Goal: Task Accomplishment & Management: Complete application form

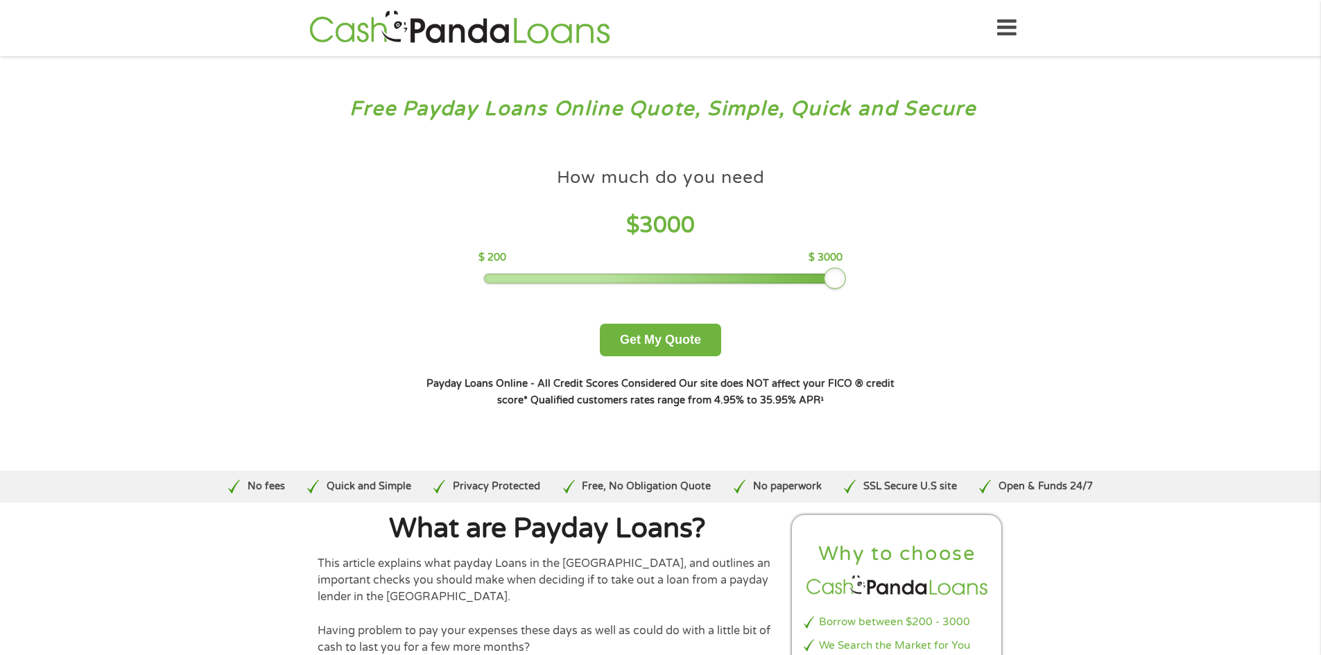
drag, startPoint x: 573, startPoint y: 279, endPoint x: 861, endPoint y: 289, distance: 288.7
click at [861, 289] on div "How much do you need $ 3000 $ 200 $ 3000 Get My Quote" at bounding box center [660, 259] width 485 height 196
click at [683, 345] on button "Get My Quote" at bounding box center [660, 340] width 121 height 33
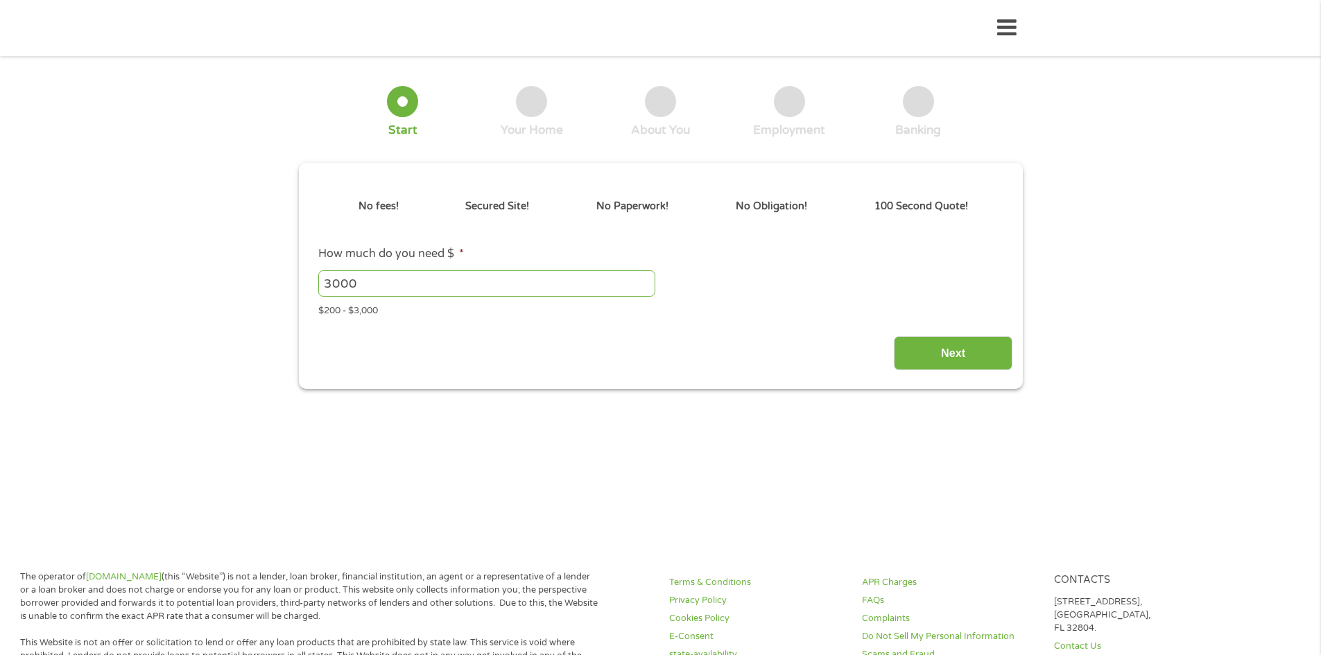
click at [667, 347] on div "Next" at bounding box center [661, 349] width 704 height 44
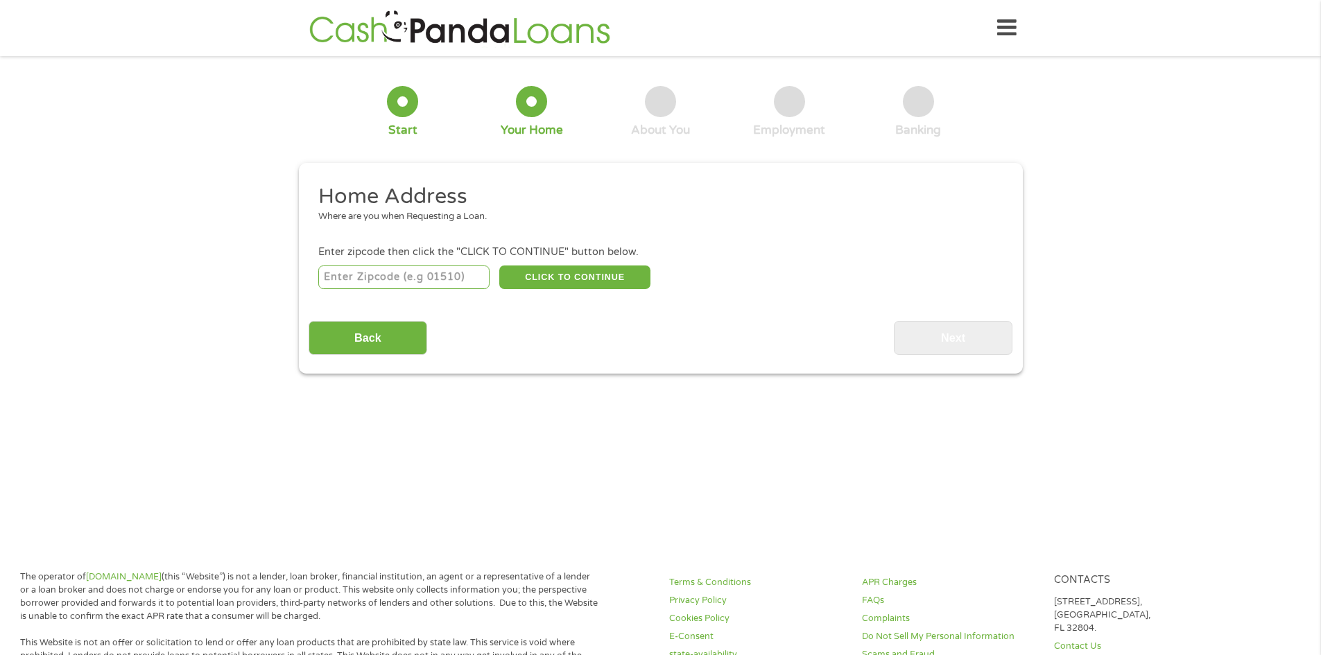
click at [390, 280] on input "number" at bounding box center [403, 278] width 171 height 24
type input "90277"
click at [547, 279] on button "CLICK TO CONTINUE" at bounding box center [574, 278] width 151 height 24
type input "90277"
type input "[GEOGRAPHIC_DATA]"
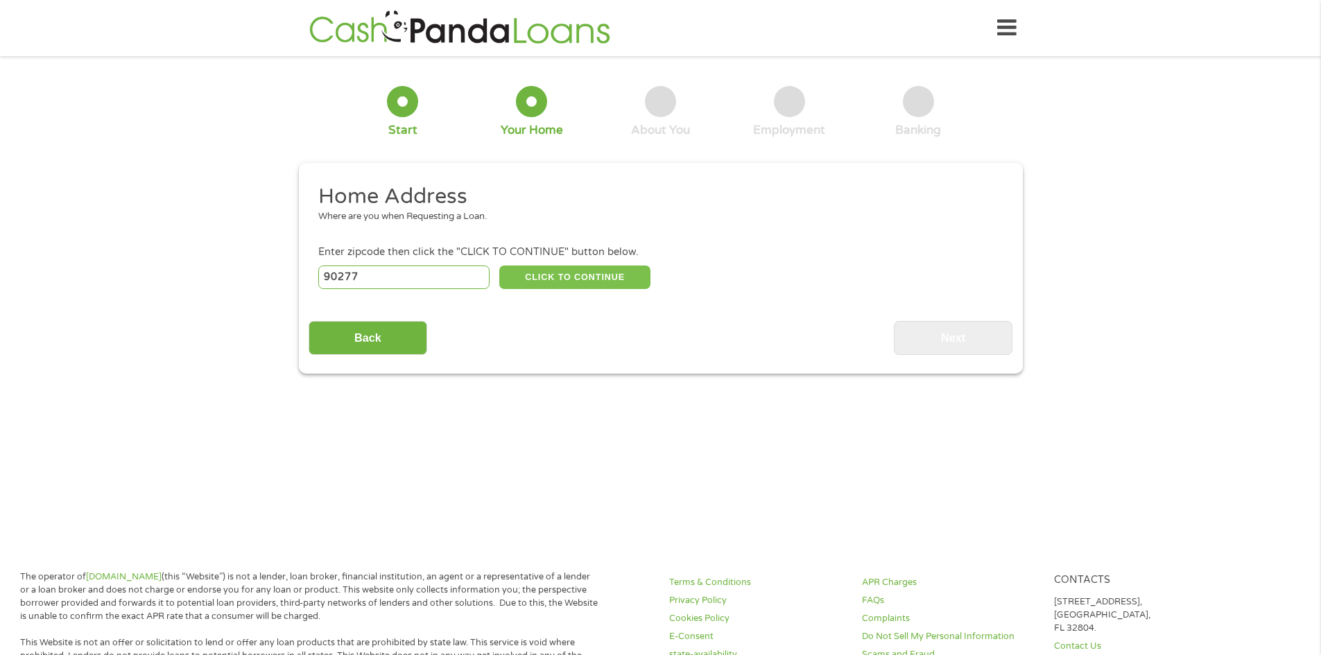
select select "[US_STATE]"
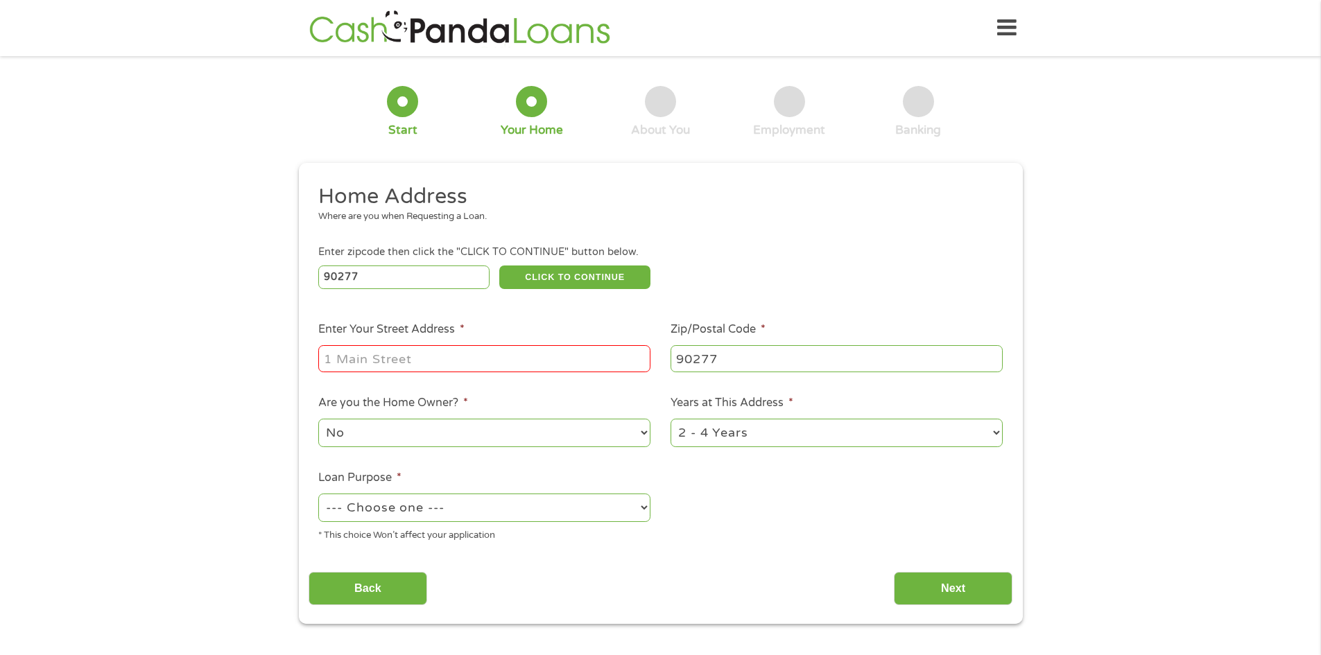
click at [425, 364] on input "Enter Your Street Address *" at bounding box center [484, 358] width 332 height 26
type input "[STREET_ADDRESS]"
click at [1002, 431] on select "1 Year or less 1 - 2 Years 2 - 4 Years Over 4 Years" at bounding box center [837, 433] width 332 height 28
select select "60months"
click at [671, 419] on select "1 Year or less 1 - 2 Years 2 - 4 Years Over 4 Years" at bounding box center [837, 433] width 332 height 28
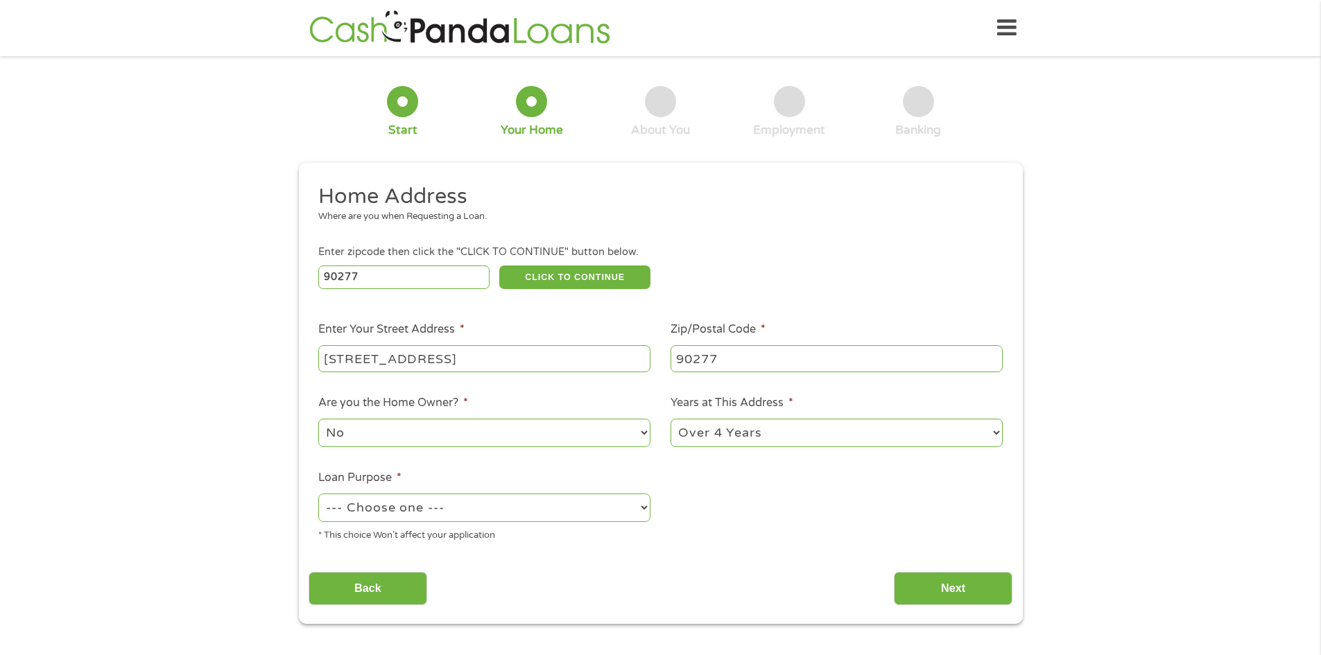
click at [640, 507] on select "--- Choose one --- Pay Bills Debt Consolidation Home Improvement Major Purchase…" at bounding box center [484, 508] width 332 height 28
select select "paybills"
click at [318, 494] on select "--- Choose one --- Pay Bills Debt Consolidation Home Improvement Major Purchase…" at bounding box center [484, 508] width 332 height 28
click at [943, 595] on input "Next" at bounding box center [953, 589] width 119 height 34
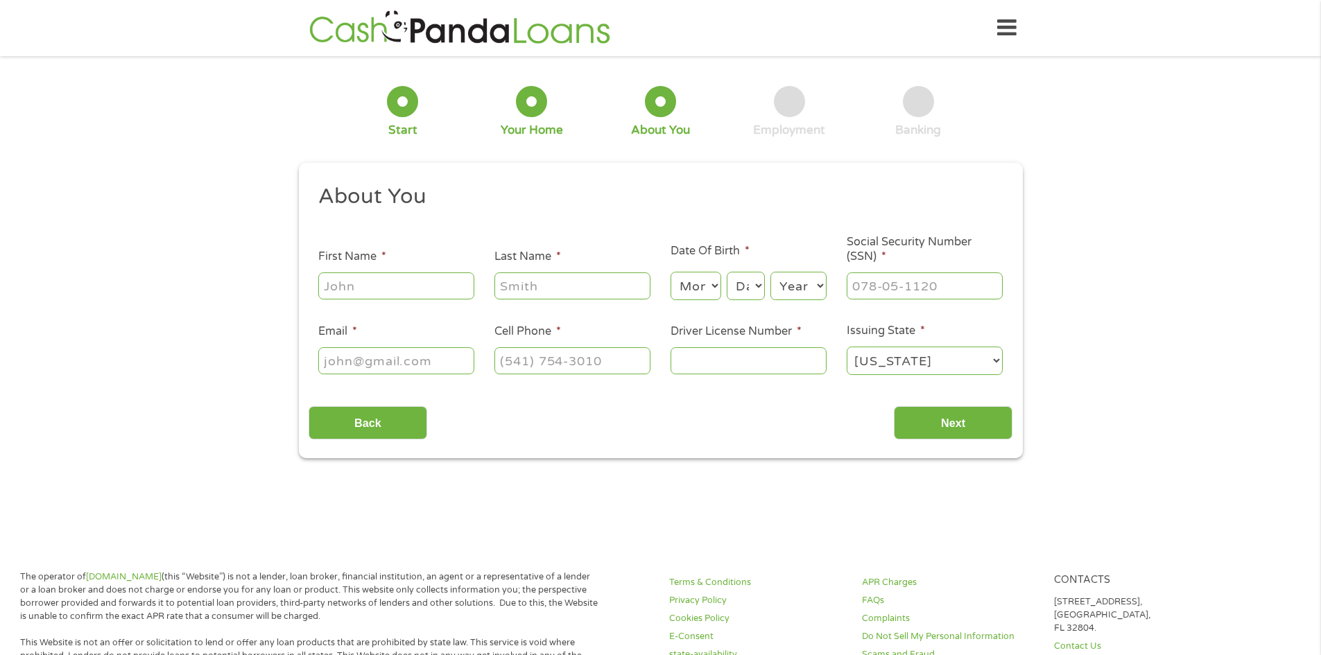
click at [348, 287] on input "First Name *" at bounding box center [396, 286] width 156 height 26
type input "[PERSON_NAME]"
click at [711, 283] on select "Month 1 2 3 4 5 6 7 8 9 10 11 12" at bounding box center [696, 286] width 51 height 28
select select "3"
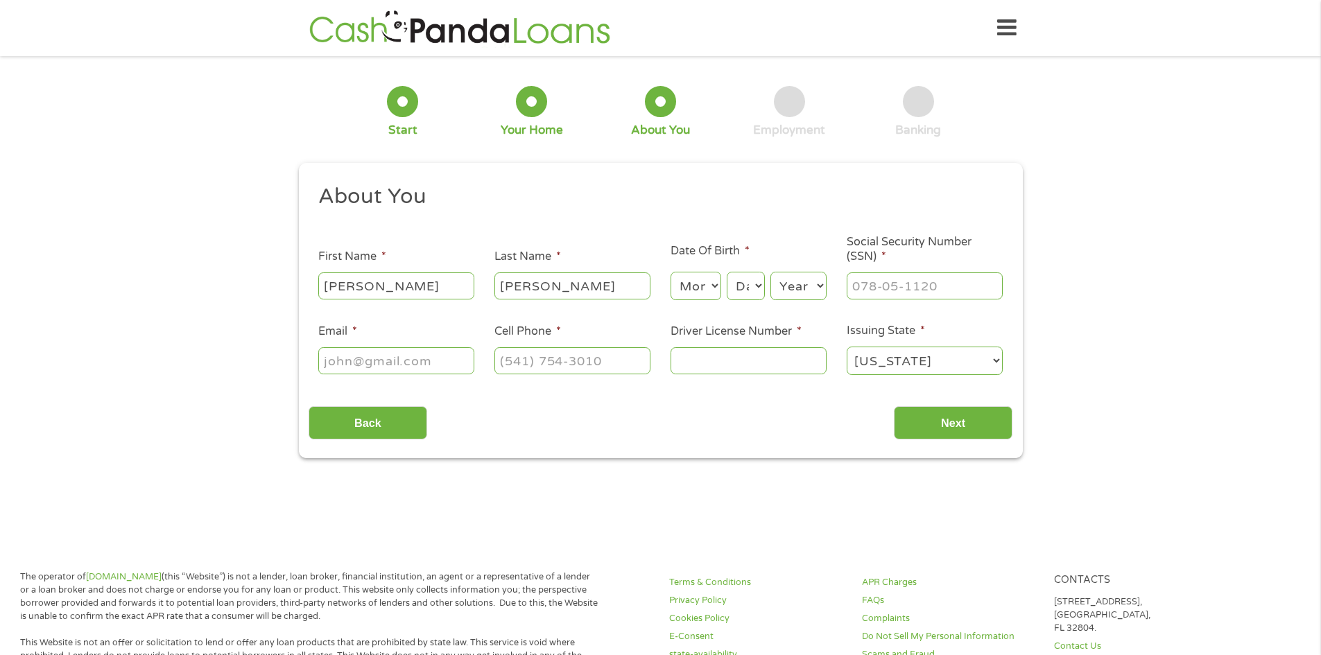
click at [671, 272] on select "Month 1 2 3 4 5 6 7 8 9 10 11 12" at bounding box center [696, 286] width 51 height 28
click at [758, 284] on select "Day 1 2 3 4 5 6 7 8 9 10 11 12 13 14 15 16 17 18 19 20 21 22 23 24 25 26 27 28 …" at bounding box center [745, 286] width 37 height 28
select select "28"
click at [727, 272] on select "Day 1 2 3 4 5 6 7 8 9 10 11 12 13 14 15 16 17 18 19 20 21 22 23 24 25 26 27 28 …" at bounding box center [745, 286] width 37 height 28
click at [818, 279] on select "Year [DATE] 2006 2005 2004 2003 2002 2001 2000 1999 1998 1997 1996 1995 1994 19…" at bounding box center [799, 286] width 56 height 28
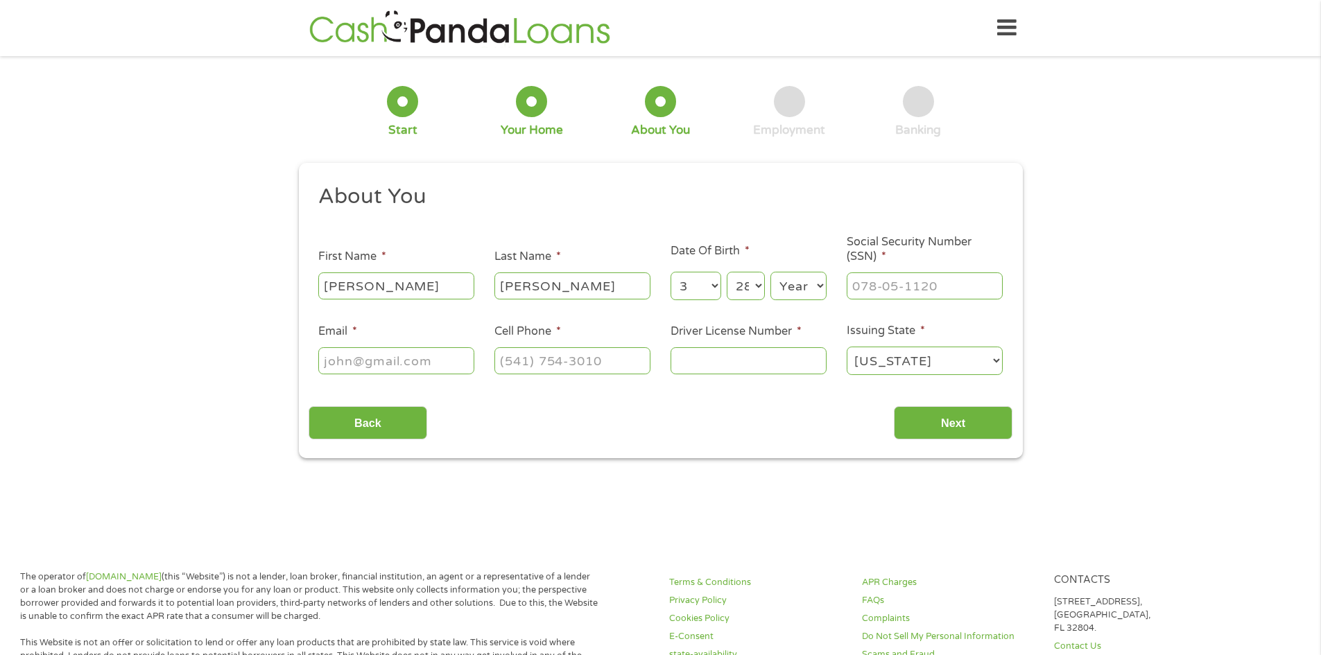
select select "1967"
click at [771, 272] on select "Year [DATE] 2006 2005 2004 2003 2002 2001 2000 1999 1998 1997 1996 1995 1994 19…" at bounding box center [799, 286] width 56 height 28
click at [861, 291] on input "___-__-____" at bounding box center [925, 286] width 156 height 26
type input "369-70-8561"
click at [375, 363] on input "Email *" at bounding box center [396, 360] width 156 height 26
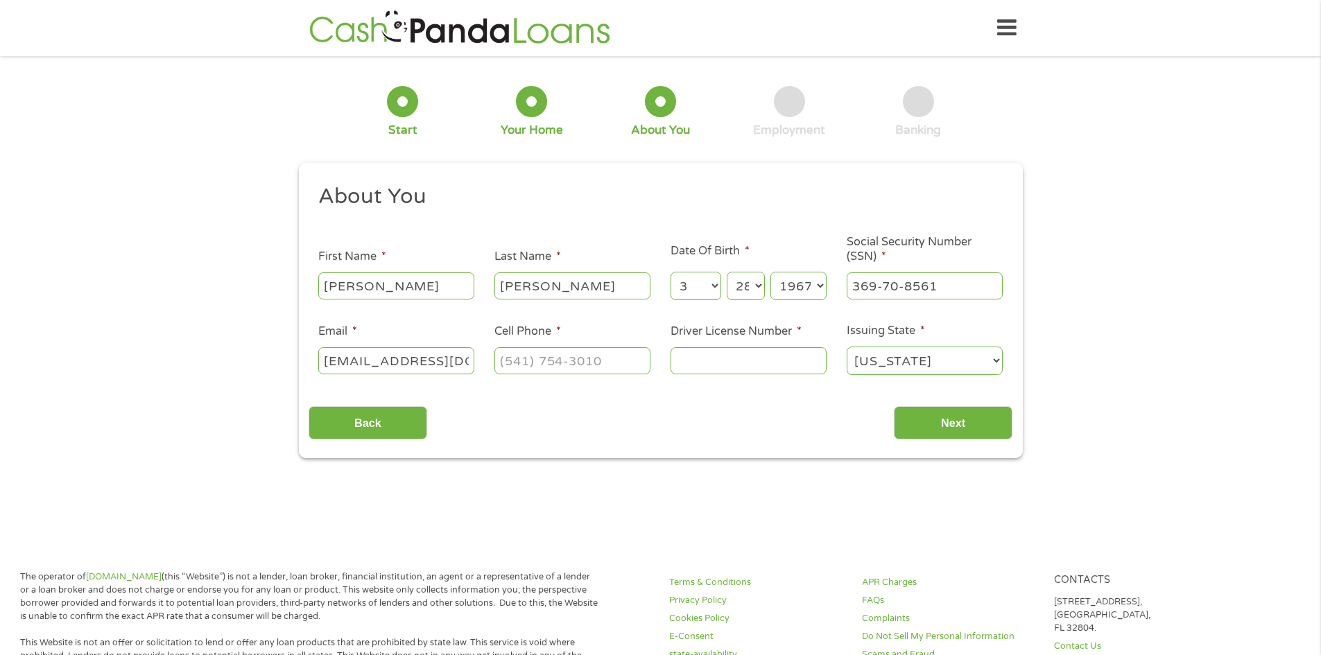
type input "[EMAIL_ADDRESS][DOMAIN_NAME]"
click at [512, 356] on input "(___) ___-____" at bounding box center [573, 360] width 156 height 26
type input "[PHONE_NUMBER]"
click at [687, 364] on input "Driver License Number *" at bounding box center [749, 360] width 156 height 26
type input "D1777429"
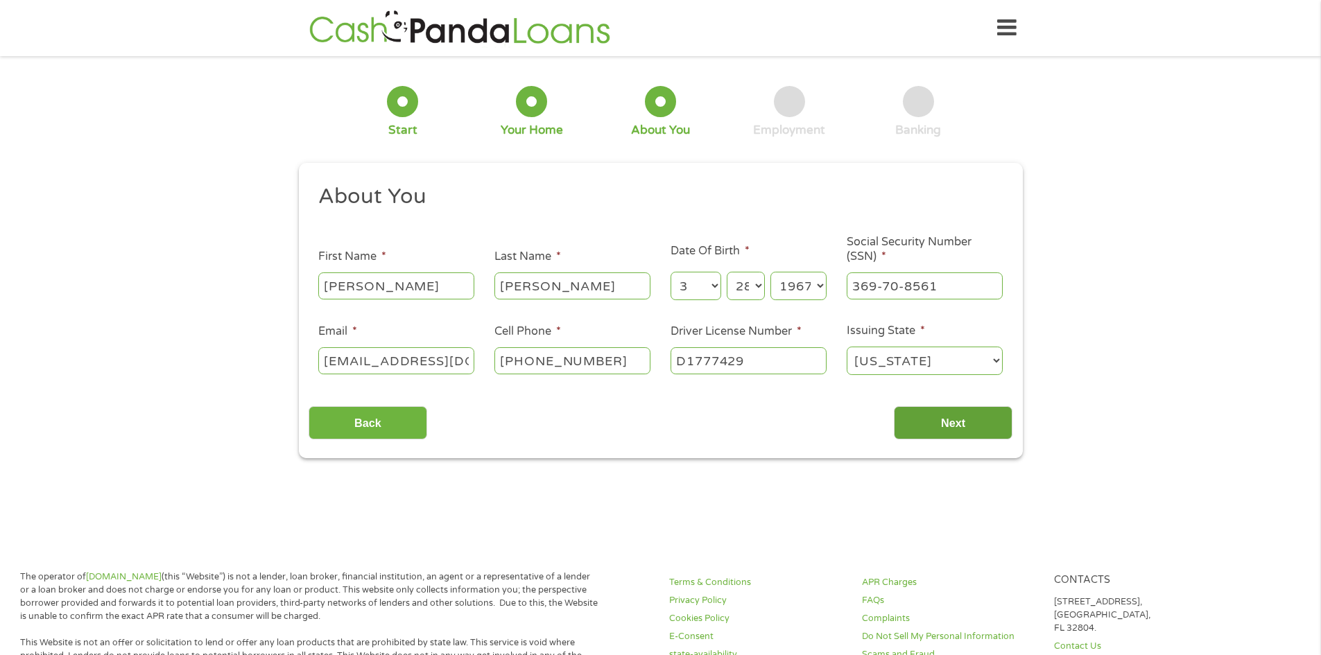
click at [953, 423] on input "Next" at bounding box center [953, 423] width 119 height 34
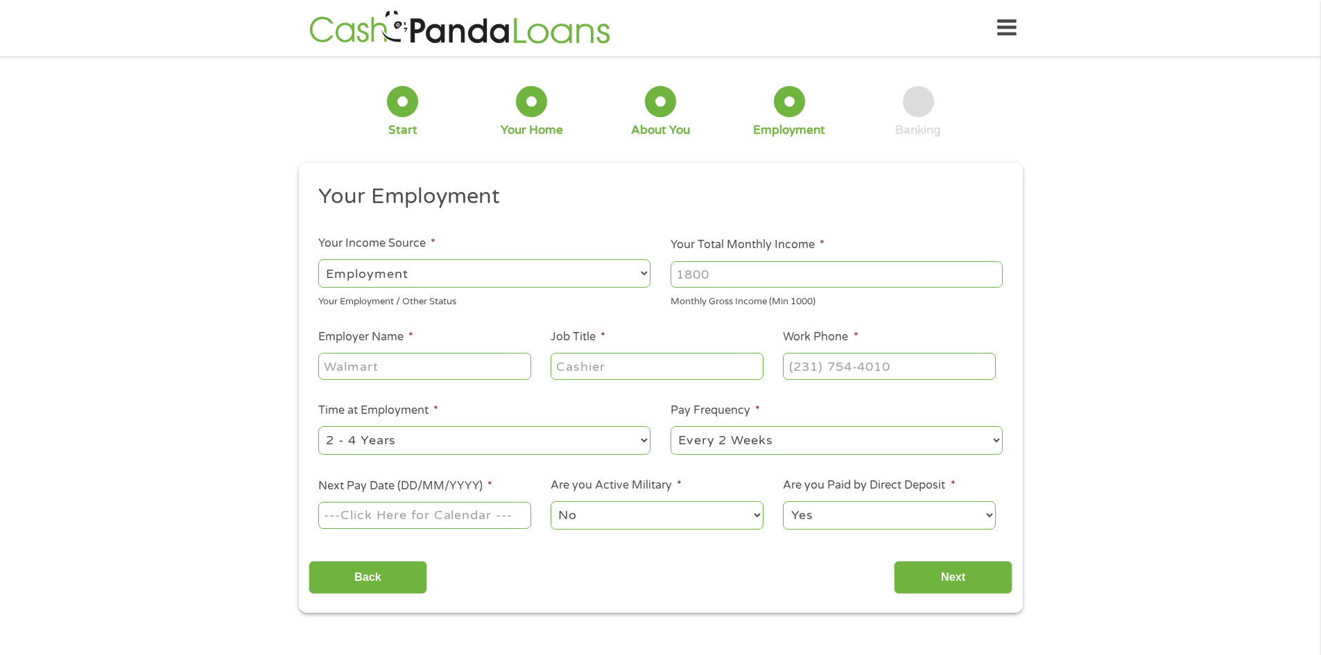
click at [731, 273] on input "Your Total Monthly Income *" at bounding box center [837, 274] width 332 height 26
click at [994, 271] on input "1000" at bounding box center [837, 274] width 332 height 26
click at [994, 271] on input "1001" at bounding box center [837, 274] width 332 height 26
click at [994, 271] on input "1002" at bounding box center [837, 274] width 332 height 26
click at [994, 271] on input "1005" at bounding box center [837, 274] width 332 height 26
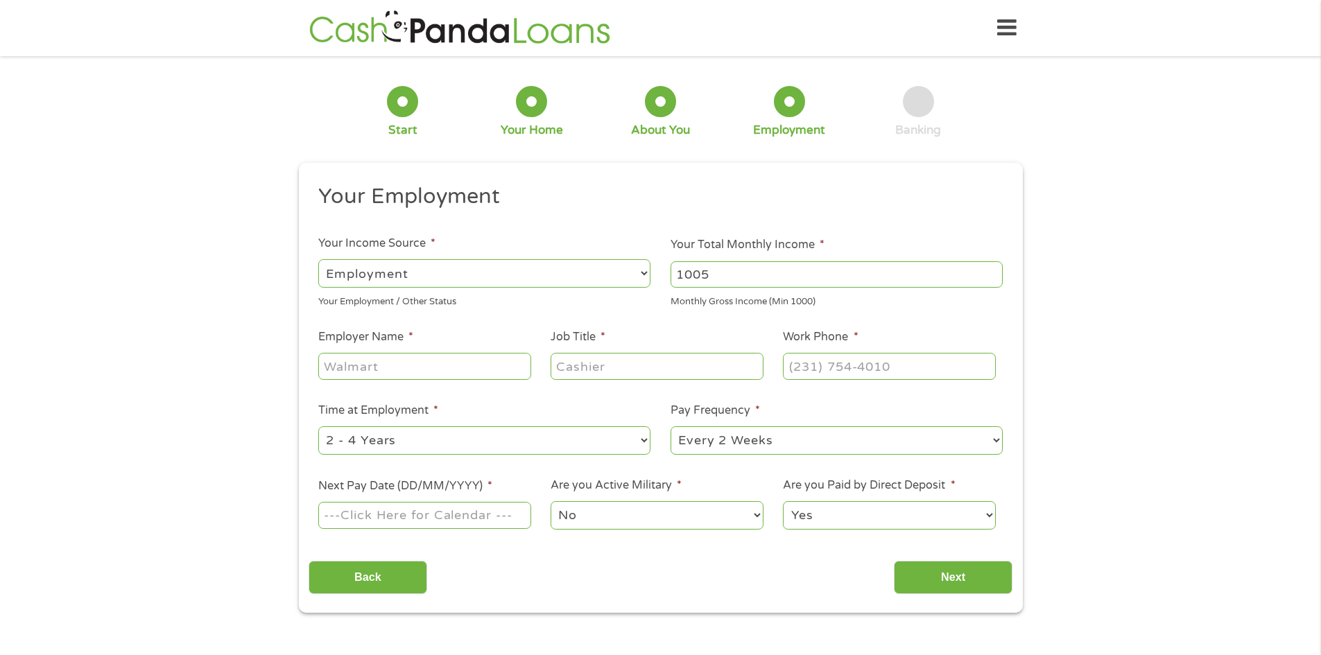
click at [705, 273] on input "1005" at bounding box center [837, 274] width 332 height 26
drag, startPoint x: 681, startPoint y: 273, endPoint x: 621, endPoint y: 277, distance: 60.5
click at [621, 277] on ul "Your Employment Your Income Source * --- Choose one --- Employment [DEMOGRAPHIC…" at bounding box center [661, 362] width 704 height 359
type input "10250"
click at [381, 361] on input "Employer Name *" at bounding box center [424, 366] width 212 height 26
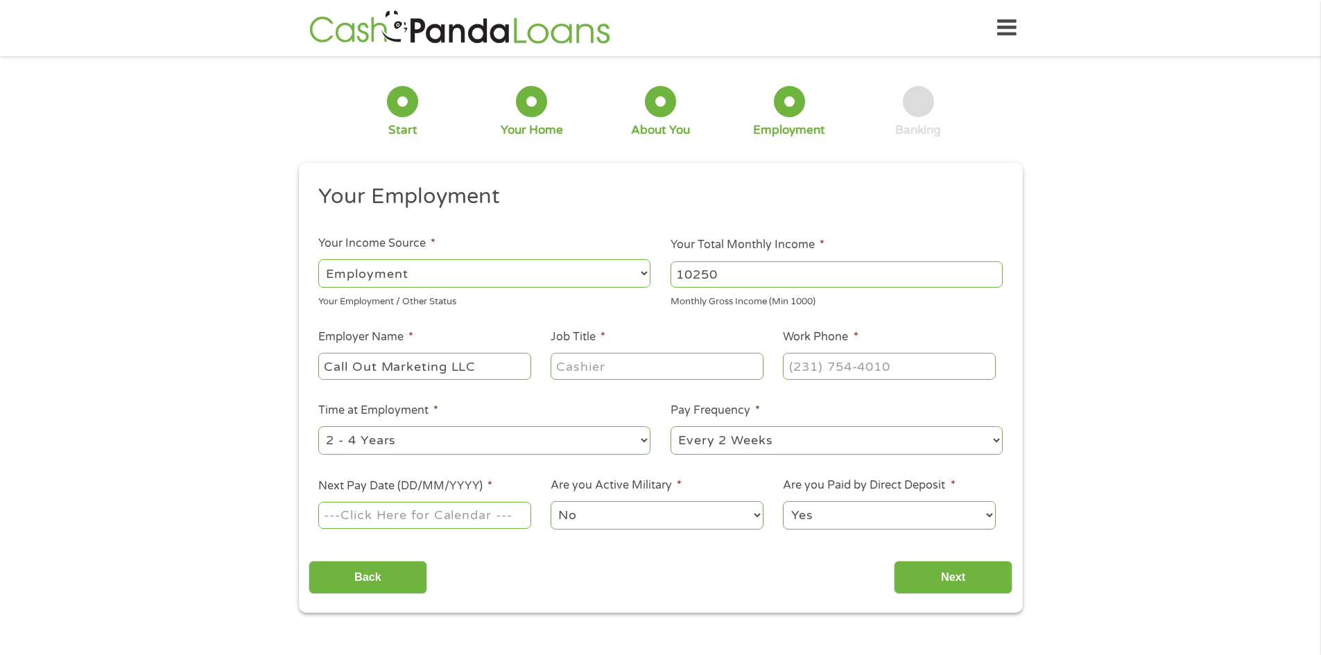
type input "Call Out Marketing LLC"
drag, startPoint x: 612, startPoint y: 361, endPoint x: 602, endPoint y: 375, distance: 16.4
click at [610, 365] on input "Job Title *" at bounding box center [657, 366] width 212 height 26
type input "Sales Manager"
click at [801, 369] on input "(___) ___-____" at bounding box center [889, 366] width 212 height 26
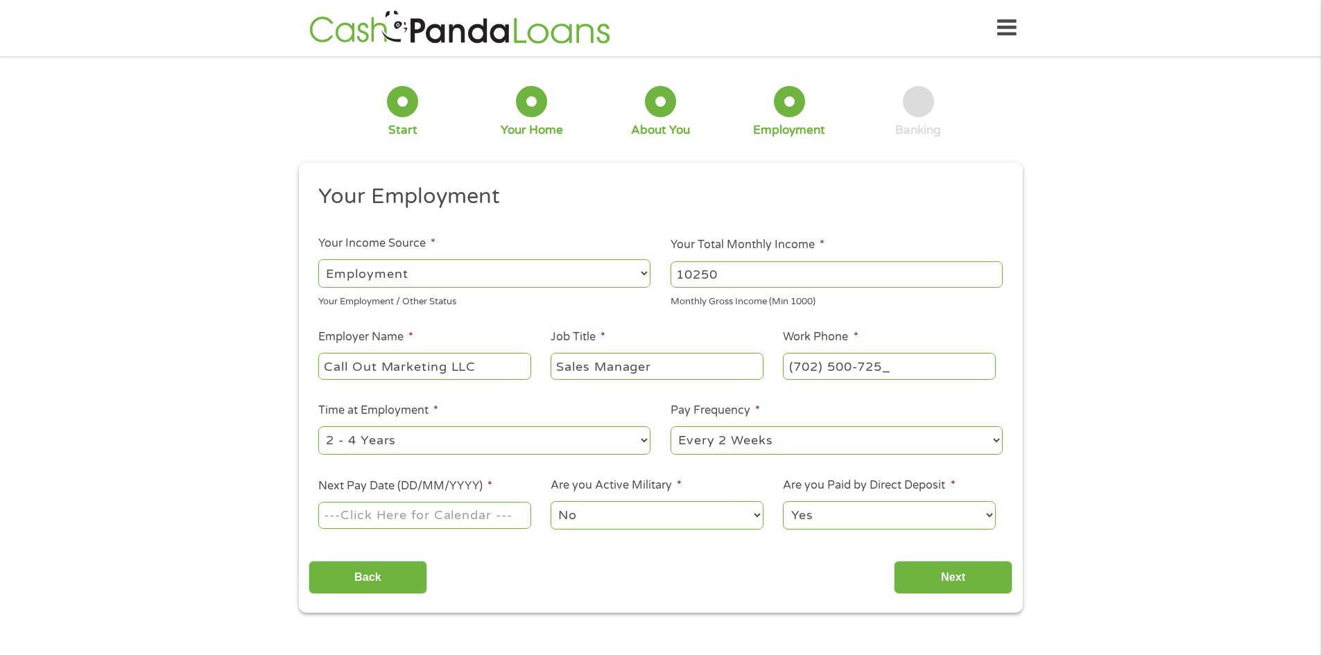
type input "[PHONE_NUMBER]"
click at [637, 442] on select "--- Choose one --- 1 Year or less 1 - 2 Years 2 - 4 Years Over 4 Years" at bounding box center [484, 441] width 332 height 28
select select "60months"
click at [318, 427] on select "--- Choose one --- 1 Year or less 1 - 2 Years 2 - 4 Years Over 4 Years" at bounding box center [484, 441] width 332 height 28
click at [998, 440] on select "--- Choose one --- Every 2 Weeks Every Week Monthly Semi-Monthly" at bounding box center [837, 441] width 332 height 28
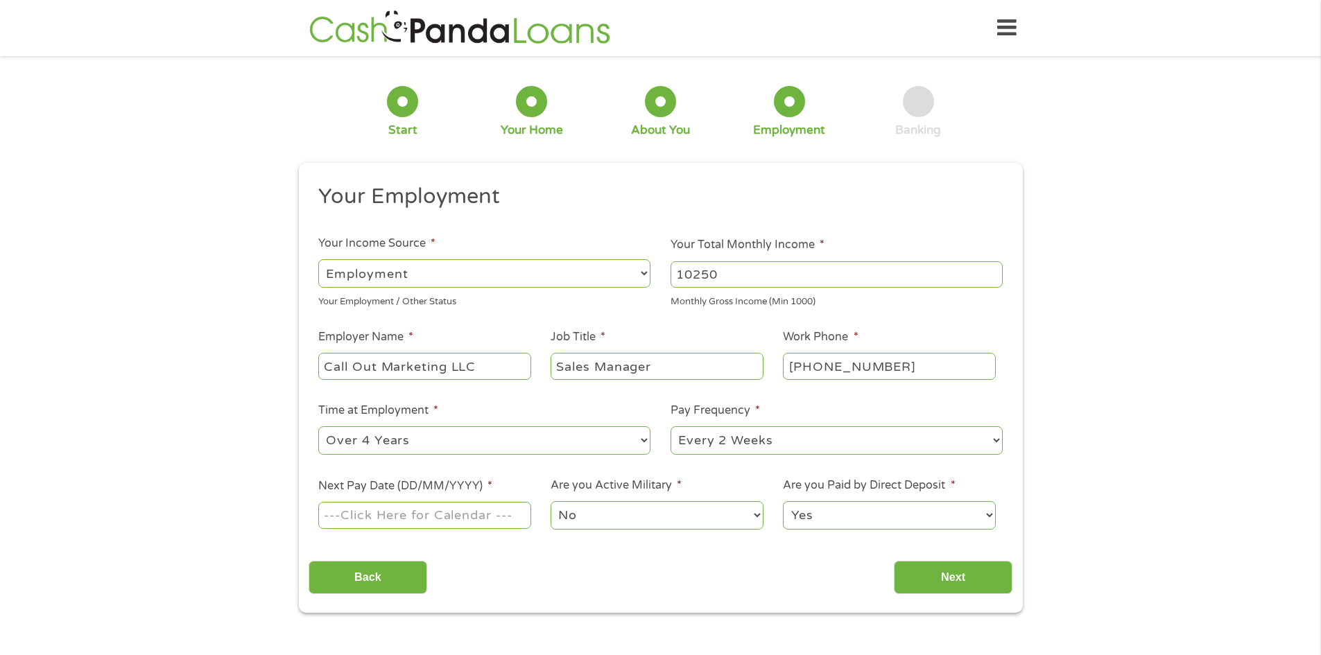
select select "monthly"
click at [671, 427] on select "--- Choose one --- Every 2 Weeks Every Week Monthly Semi-Monthly" at bounding box center [837, 441] width 332 height 28
click at [489, 517] on input "Next Pay Date (DD/MM/YYYY) *" at bounding box center [424, 515] width 212 height 26
type input "[DATE]"
click at [976, 569] on input "Next" at bounding box center [953, 578] width 119 height 34
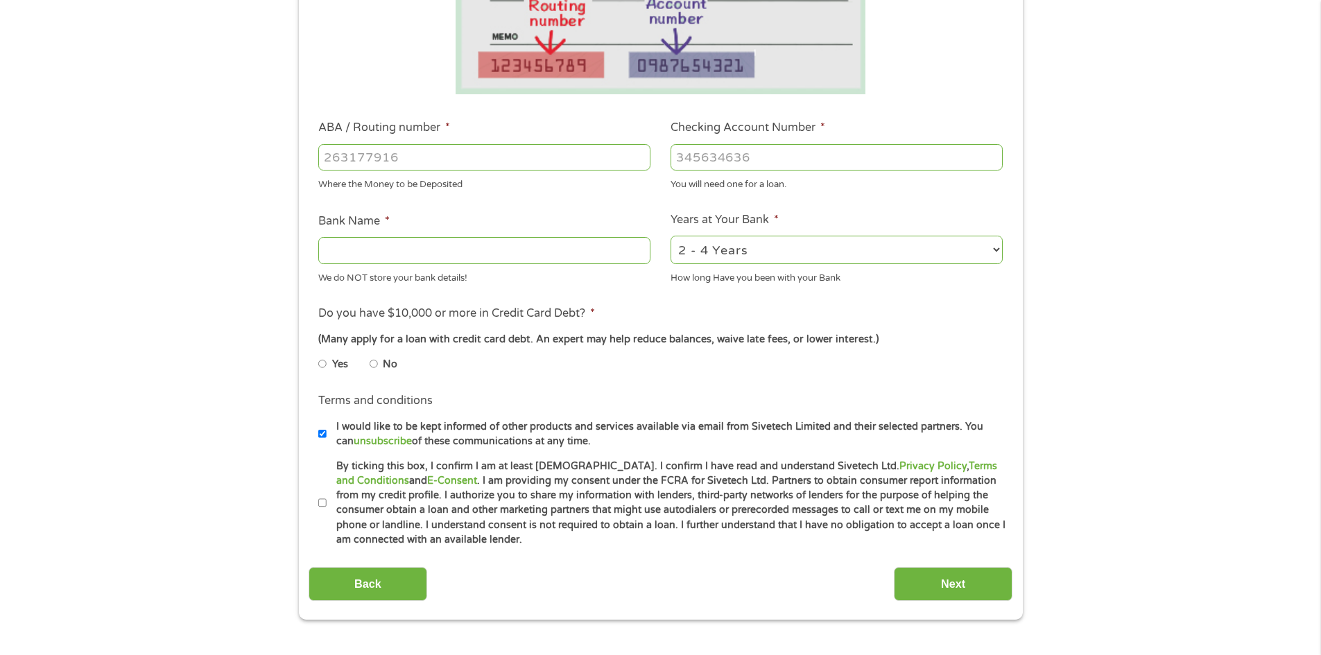
scroll to position [347, 0]
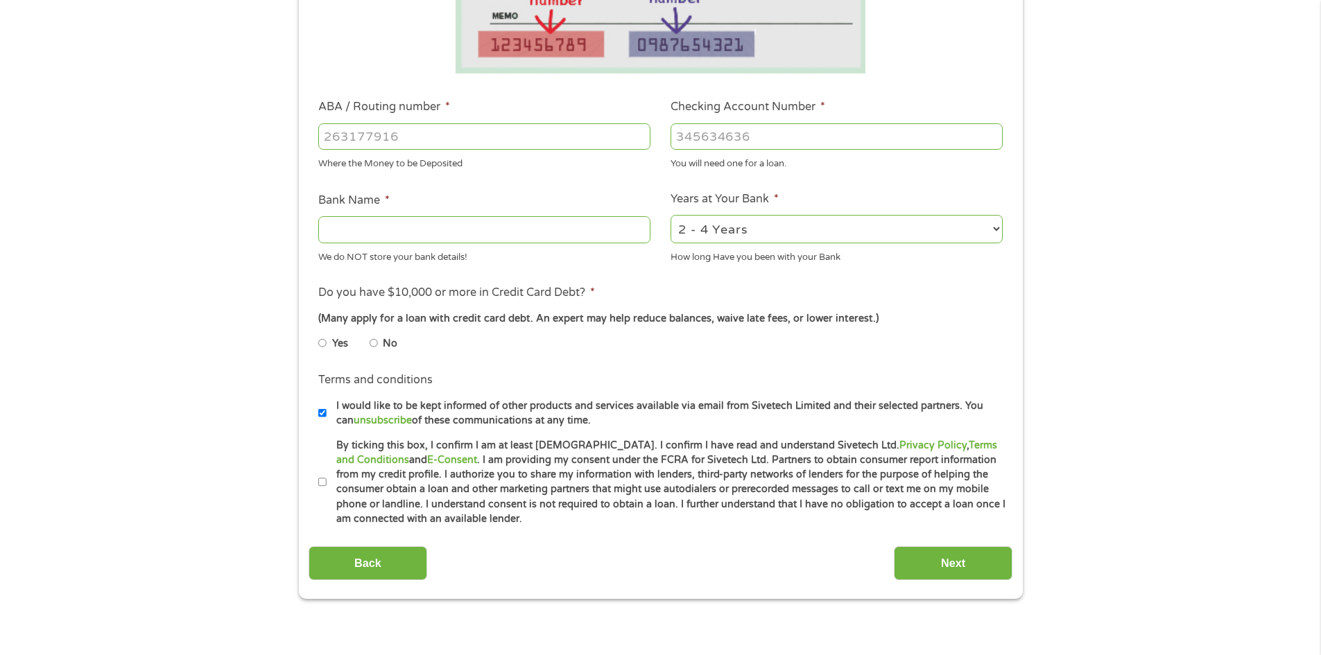
click at [995, 230] on select "2 - 4 Years 6 - 12 Months 1 - 2 Years Over 4 Years" at bounding box center [837, 229] width 332 height 28
select select "60months"
click at [671, 215] on select "2 - 4 Years 6 - 12 Months 1 - 2 Years Over 4 Years" at bounding box center [837, 229] width 332 height 28
click at [374, 337] on input "No" at bounding box center [374, 343] width 8 height 22
radio input "true"
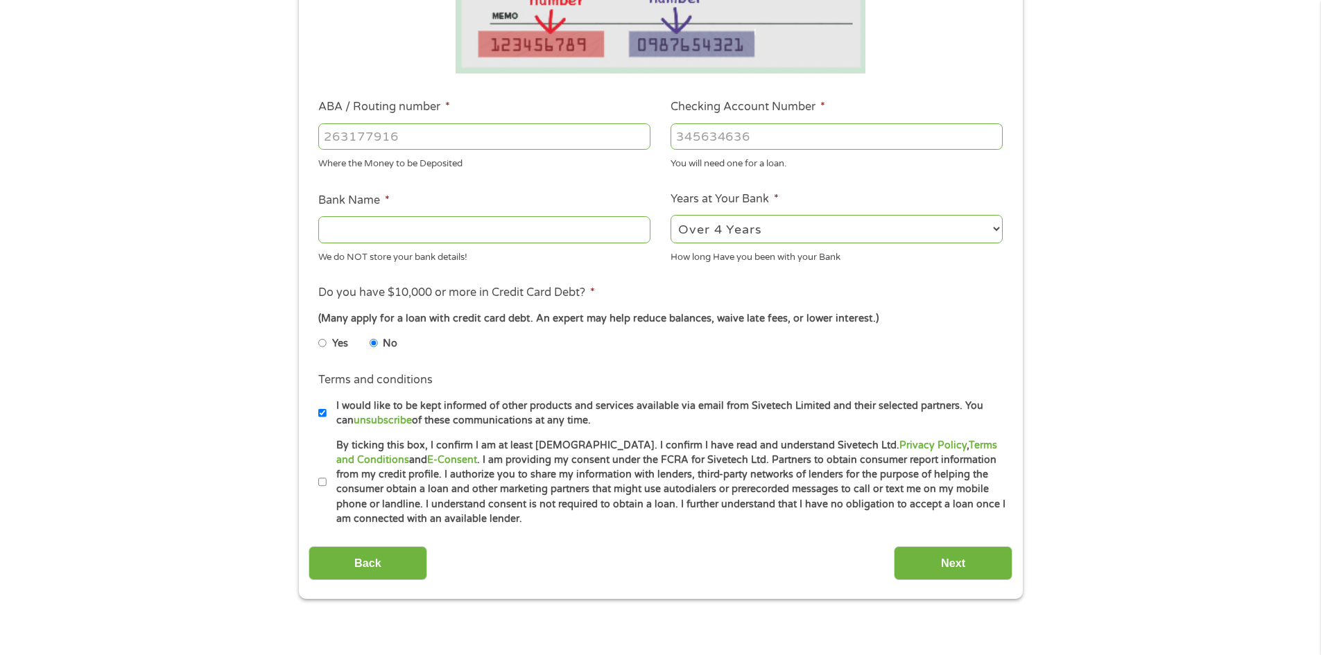
click at [323, 483] on input "By ticking this box, I confirm I am at least [DEMOGRAPHIC_DATA]. I confirm I ha…" at bounding box center [322, 483] width 8 height 22
checkbox input "true"
click at [360, 141] on input "ABA / Routing number *" at bounding box center [484, 136] width 332 height 26
type input "124303162"
type input "GOBANK A DIVISION OF GREEN DOT BANK"
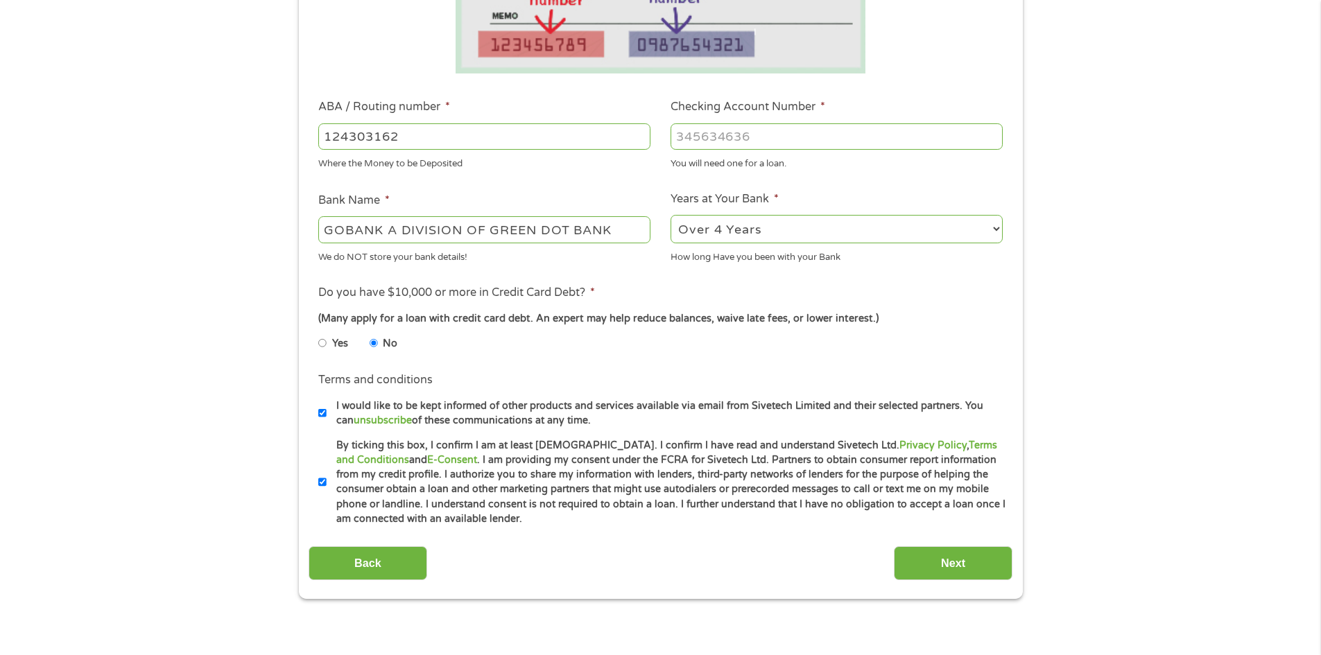
type input "124303162"
click at [723, 141] on input "Checking Account Number *" at bounding box center [837, 136] width 332 height 26
type input "15214486597916"
click at [692, 355] on div "Yes No" at bounding box center [660, 346] width 684 height 32
click at [978, 562] on input "Next" at bounding box center [953, 564] width 119 height 34
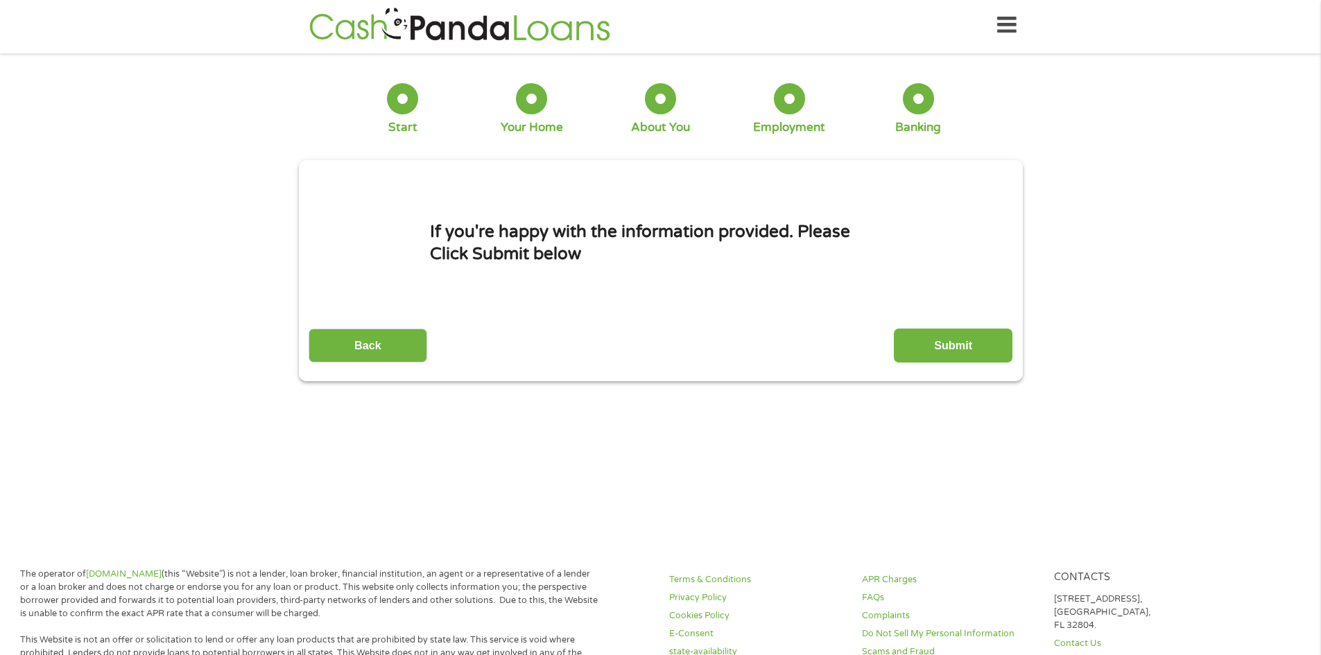
scroll to position [0, 0]
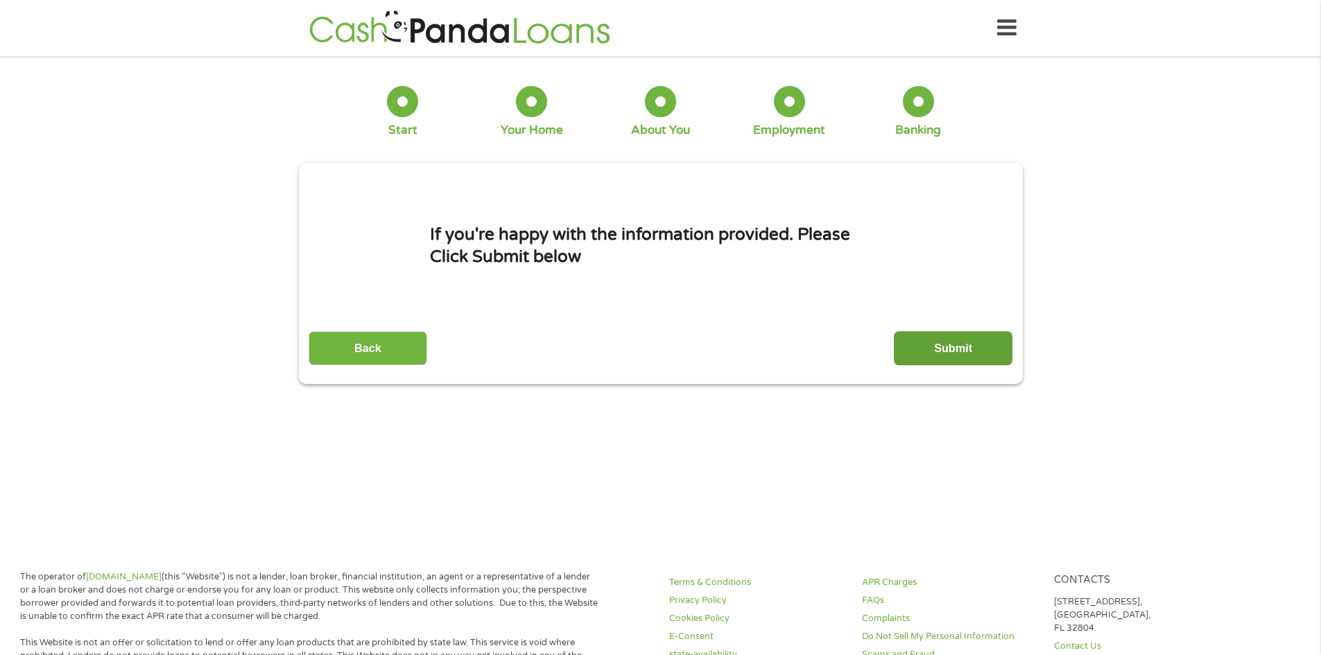
click at [952, 354] on input "Submit" at bounding box center [953, 349] width 119 height 34
